Goal: Navigation & Orientation: Find specific page/section

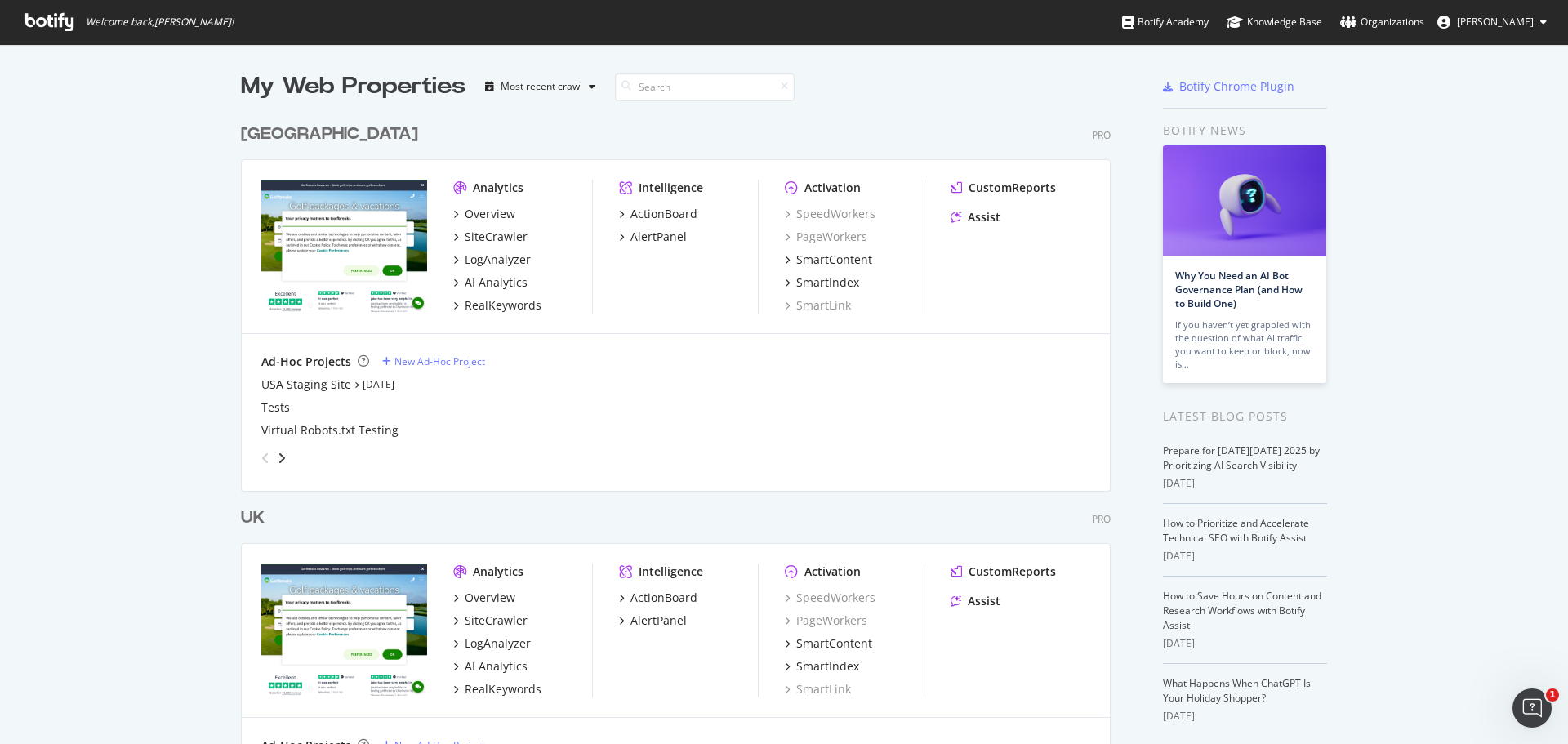
click at [1095, 139] on div "Pro" at bounding box center [1101, 135] width 19 height 14
click at [1226, 85] on div "Botify Chrome Plugin" at bounding box center [1236, 86] width 115 height 16
